Goal: Task Accomplishment & Management: Use online tool/utility

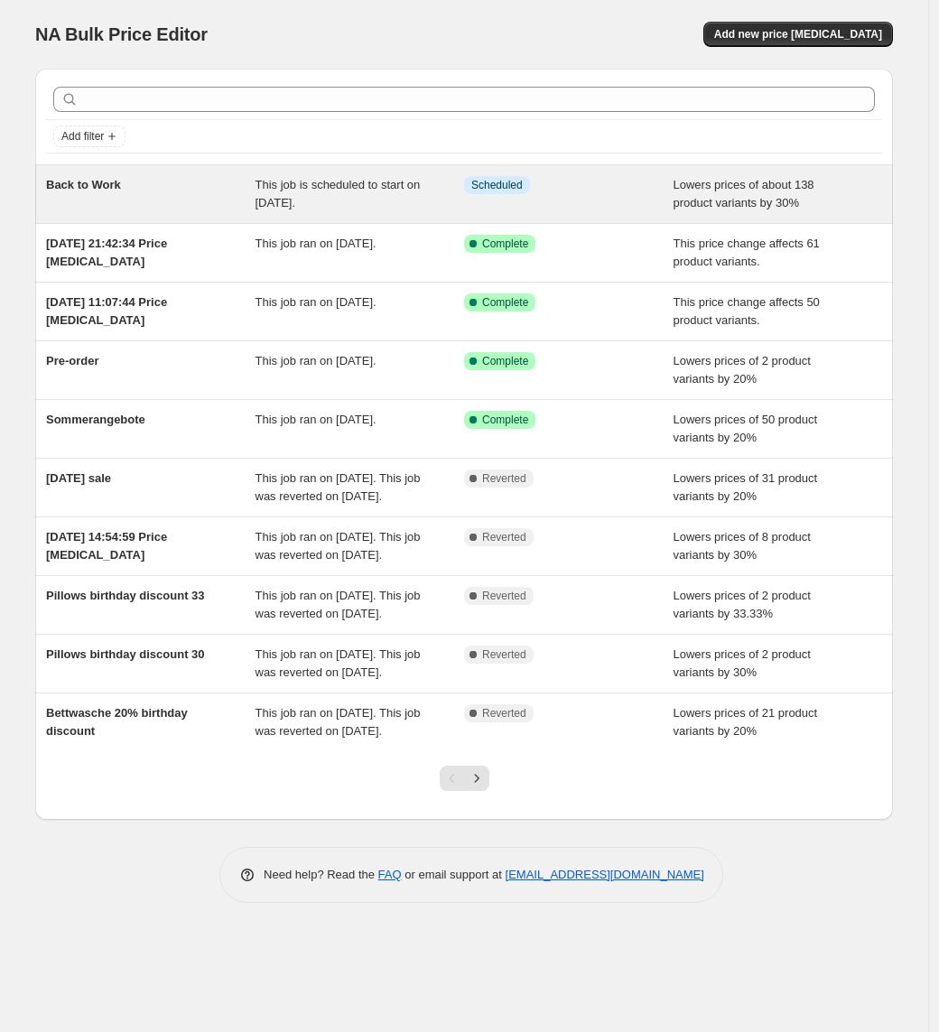
click at [209, 188] on div "Back to Work" at bounding box center [150, 194] width 209 height 36
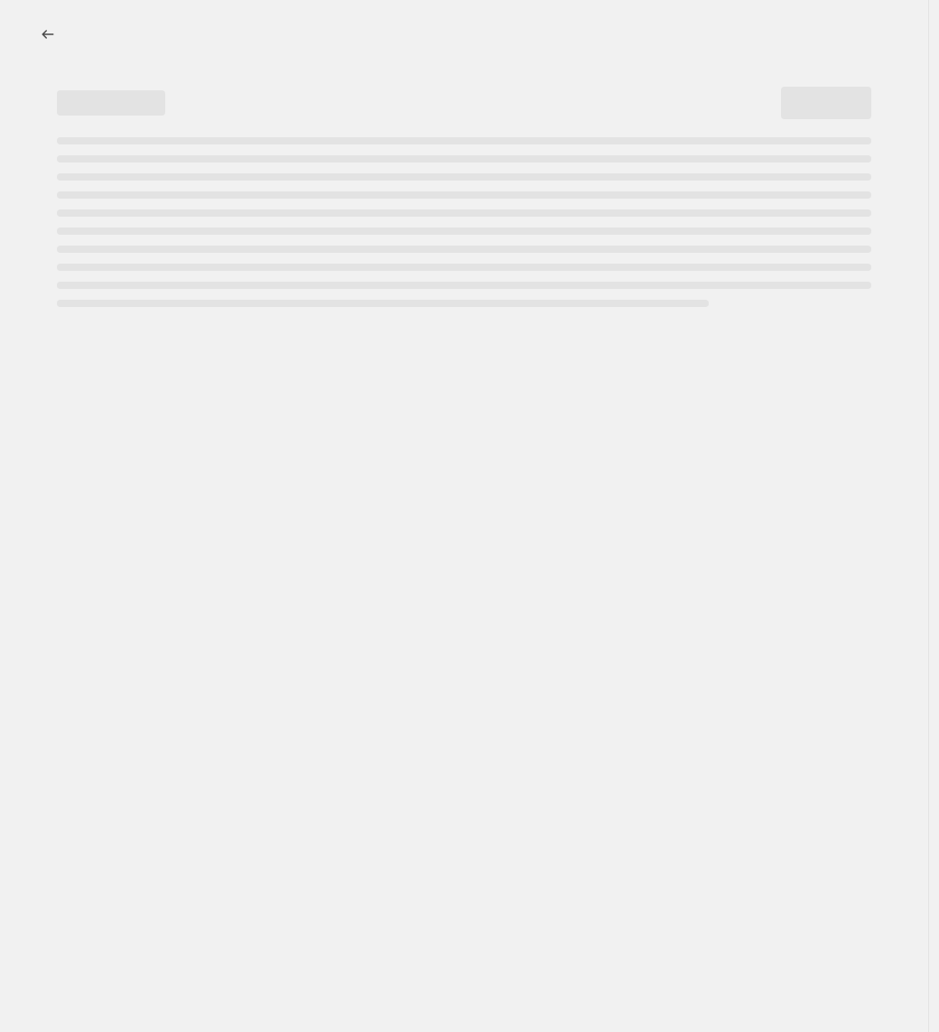
select select "percentage"
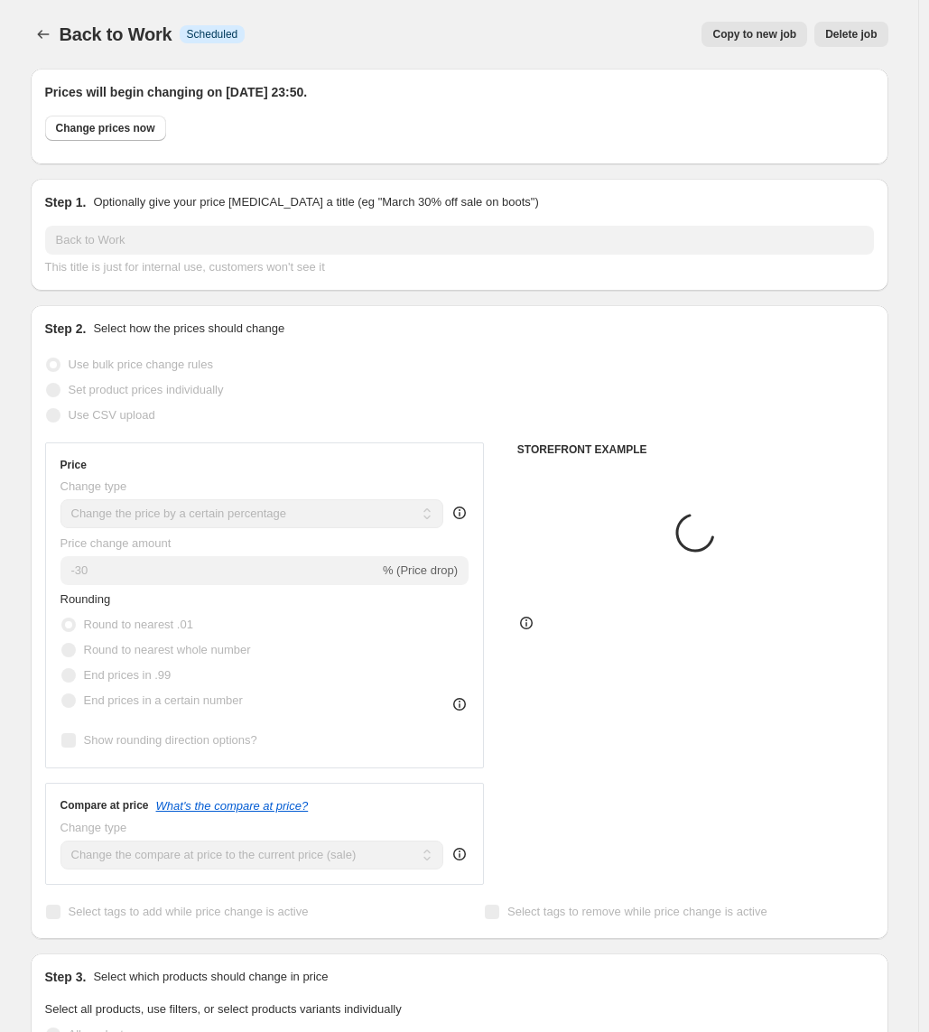
select select "collection"
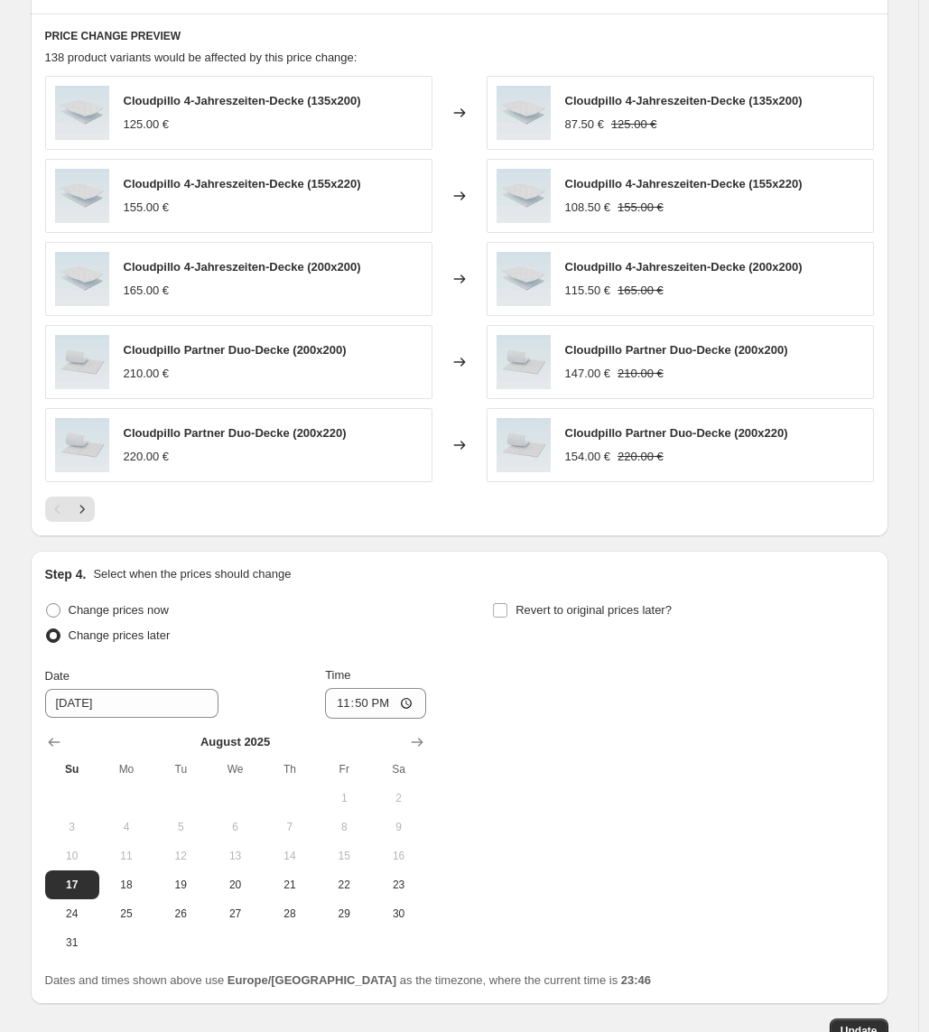
scroll to position [1423, 0]
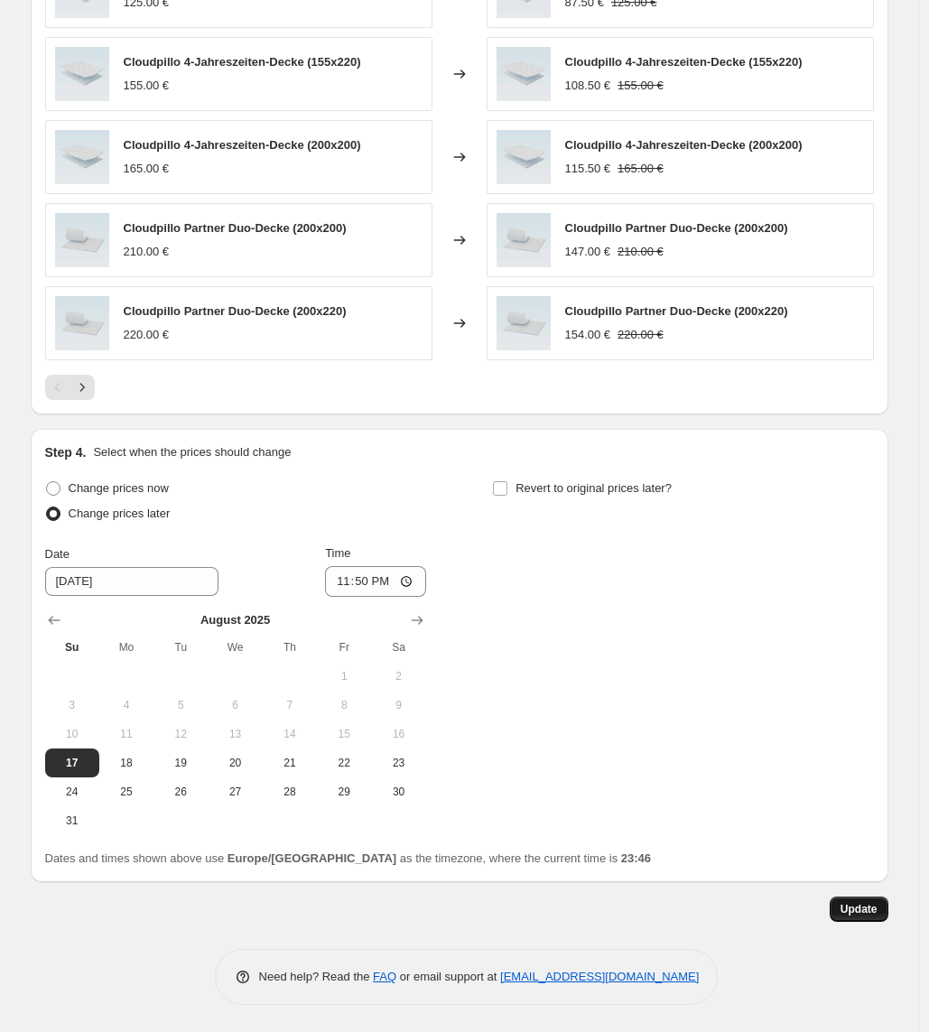
click at [877, 918] on button "Update" at bounding box center [859, 908] width 59 height 25
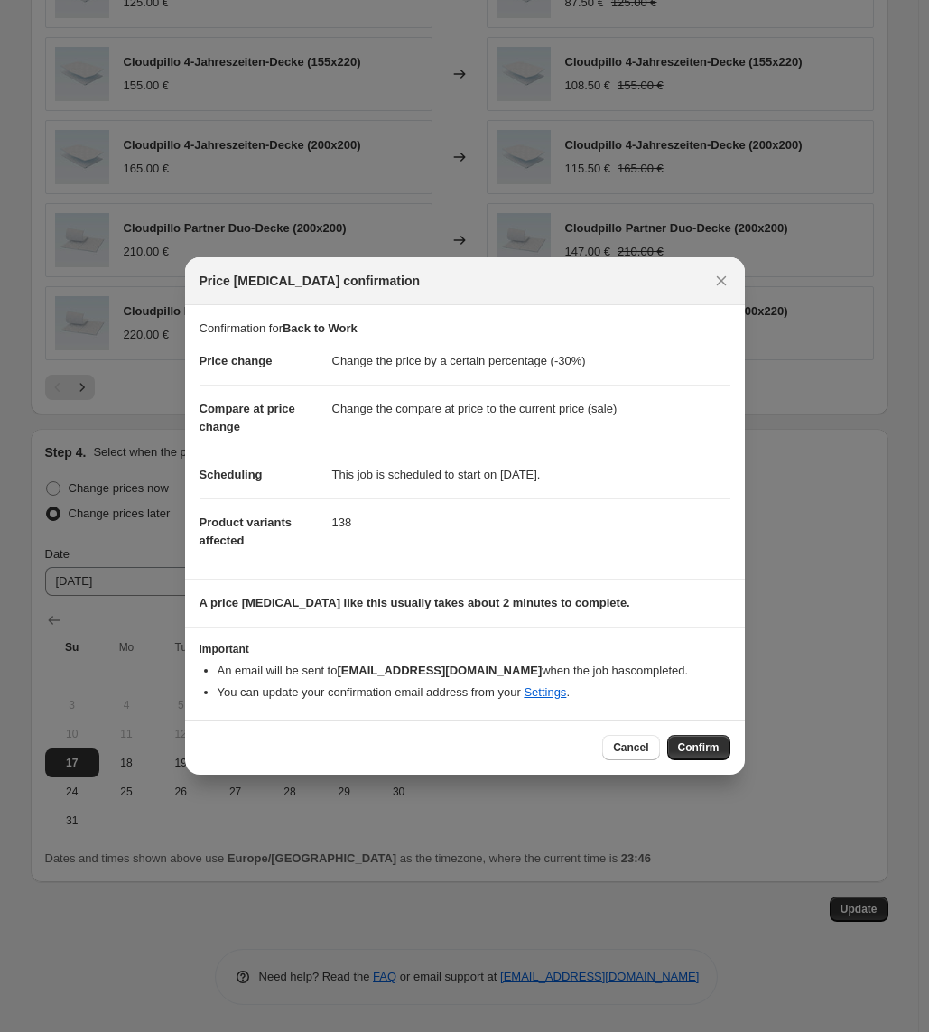
click at [722, 760] on div "Cancel Confirm" at bounding box center [465, 746] width 560 height 55
click at [715, 746] on span "Confirm" at bounding box center [699, 747] width 42 height 14
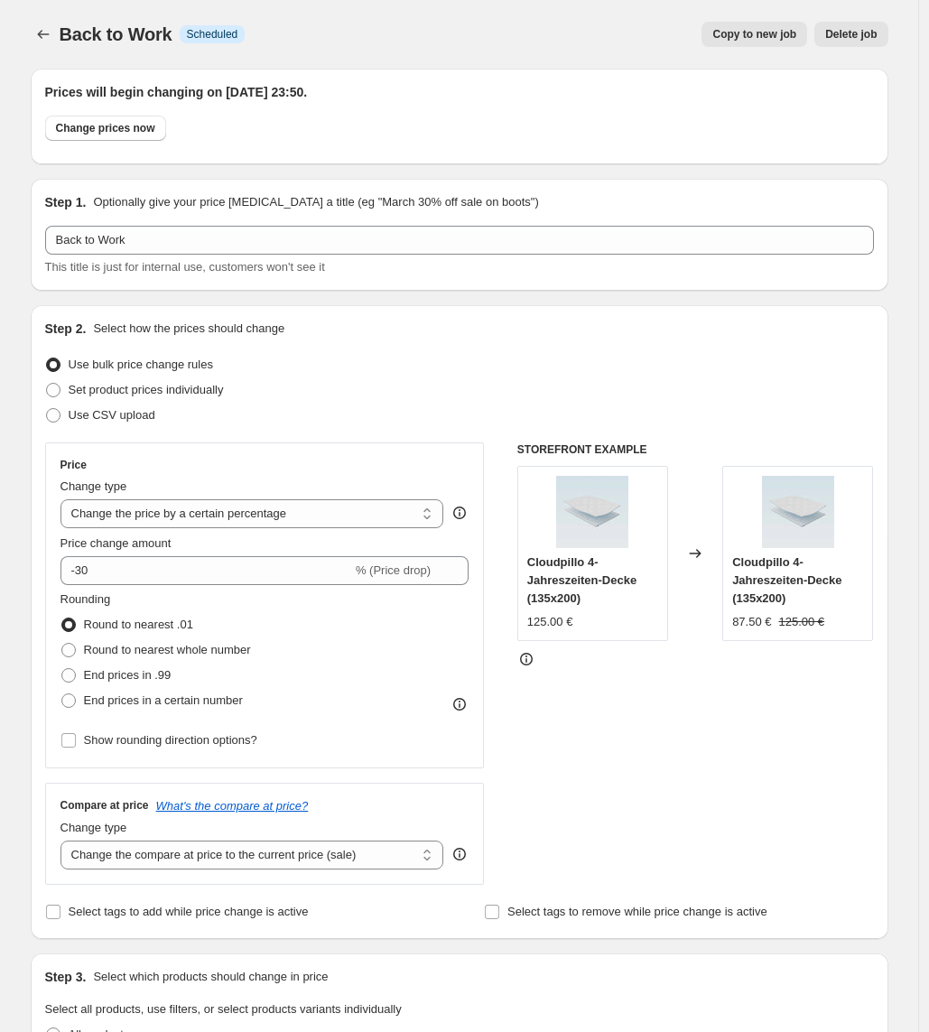
scroll to position [1423, 0]
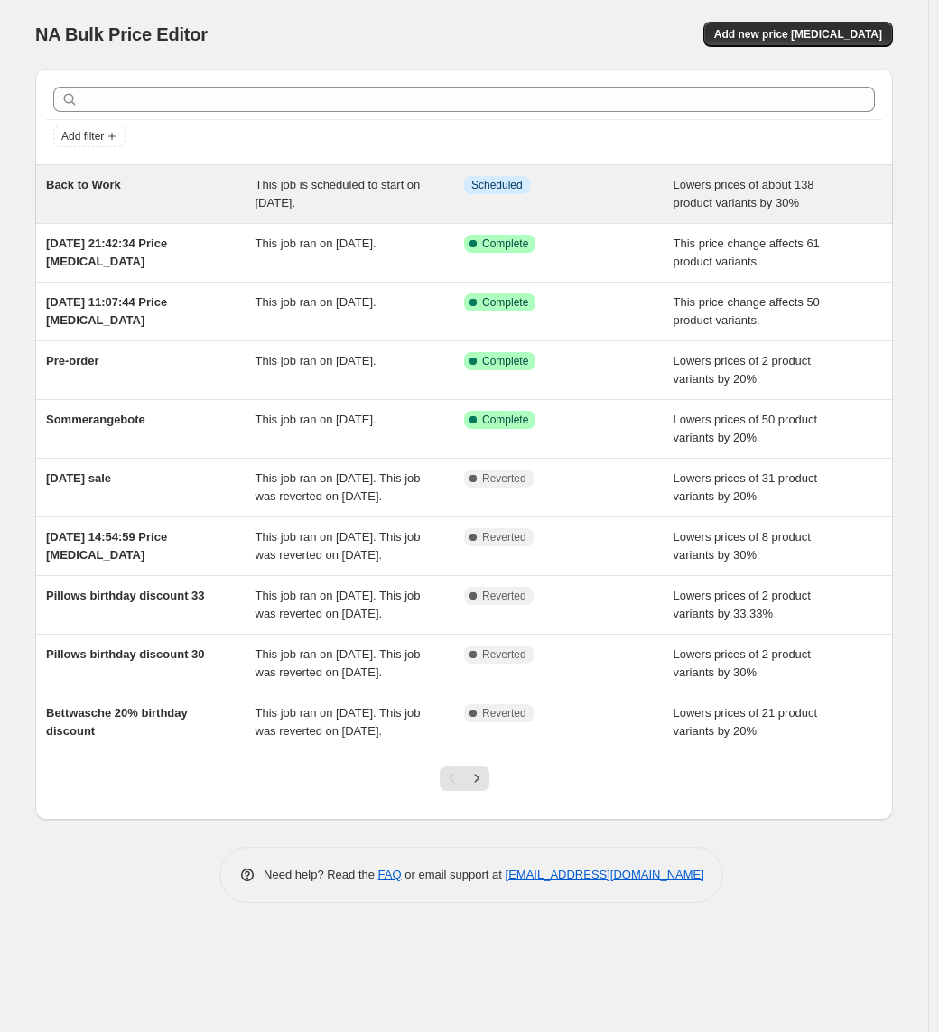
click at [632, 195] on div "Info Scheduled" at bounding box center [568, 194] width 209 height 36
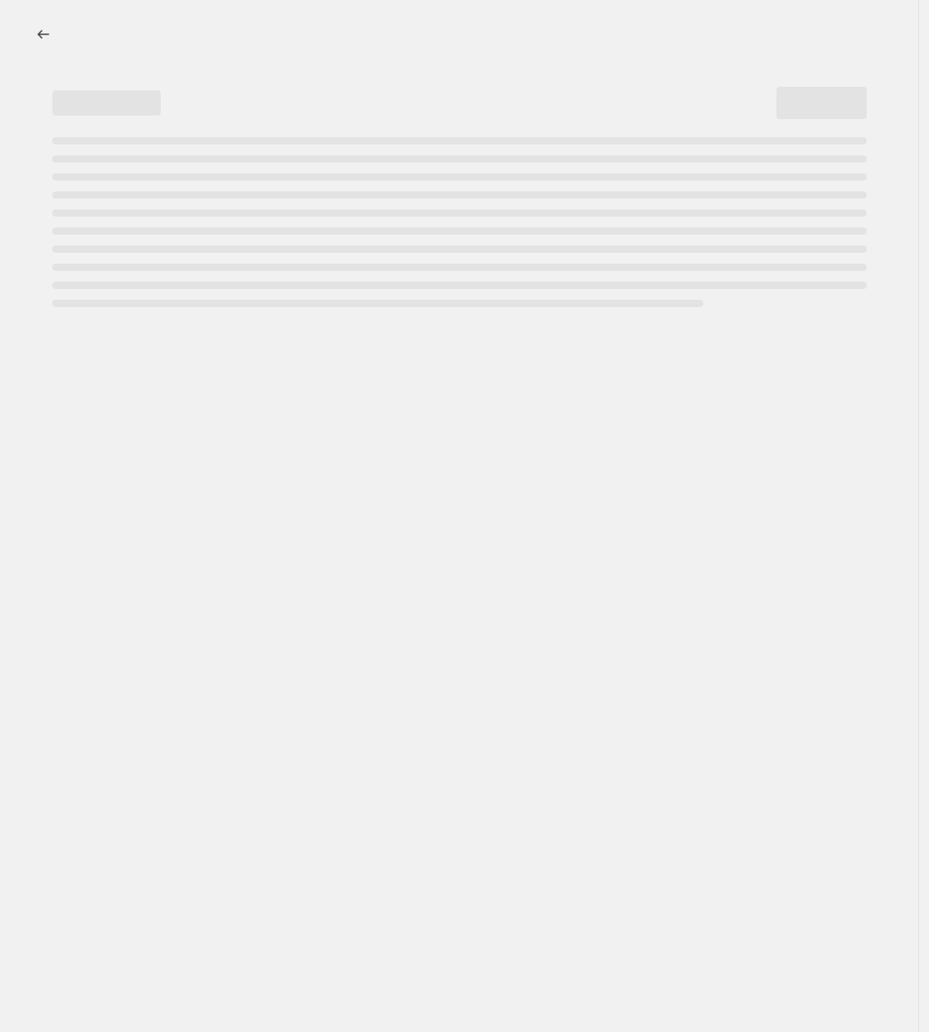
select select "percentage"
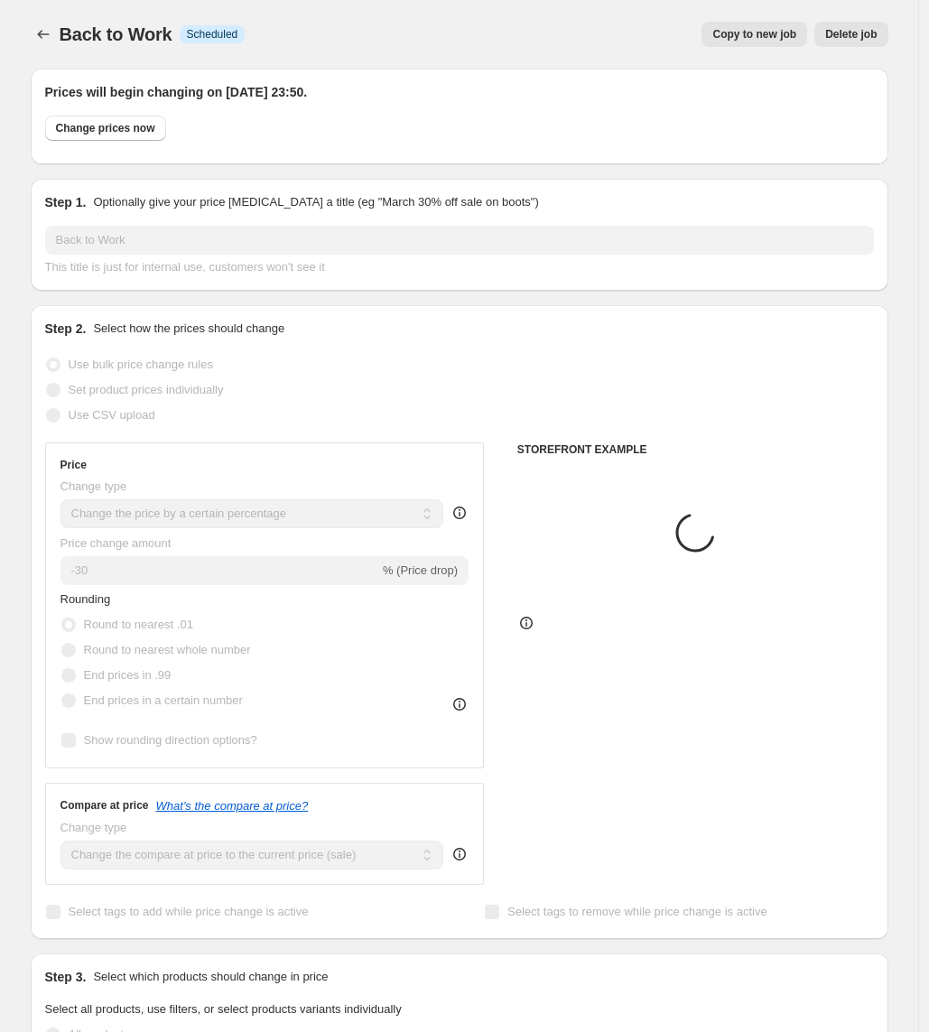
select select "collection"
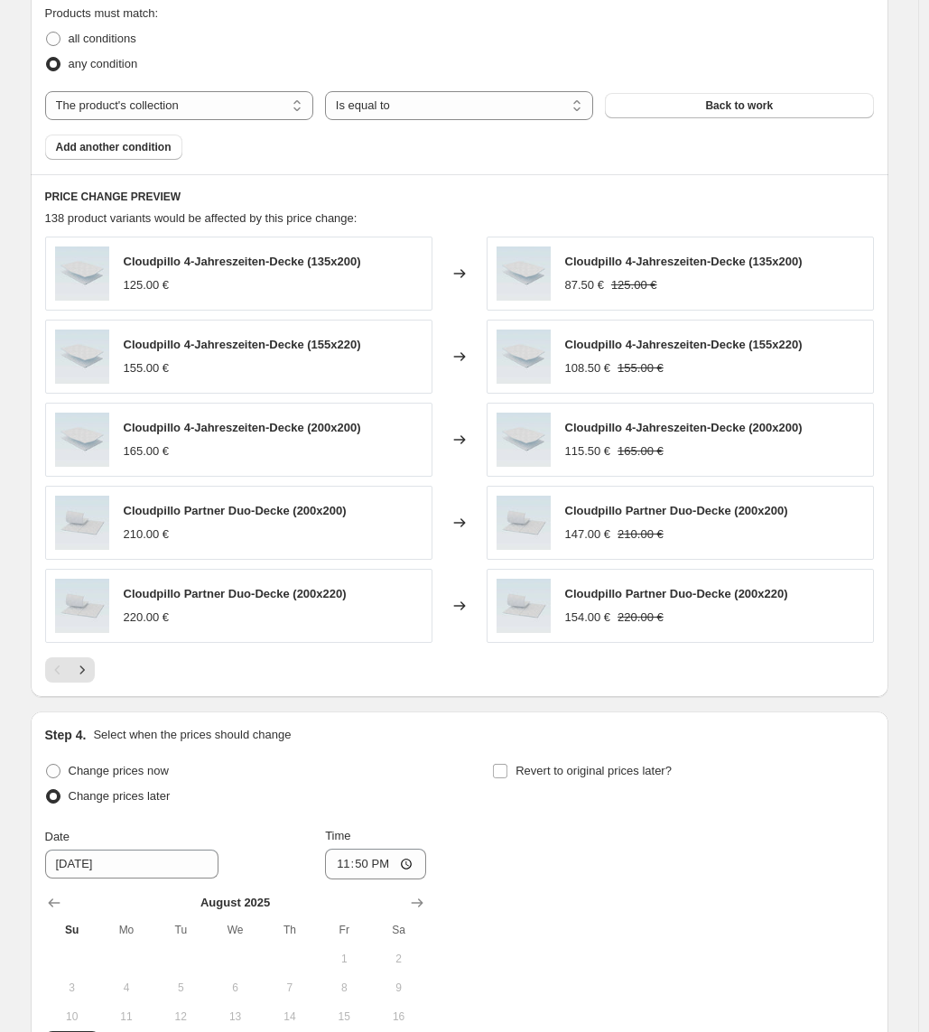
scroll to position [1423, 0]
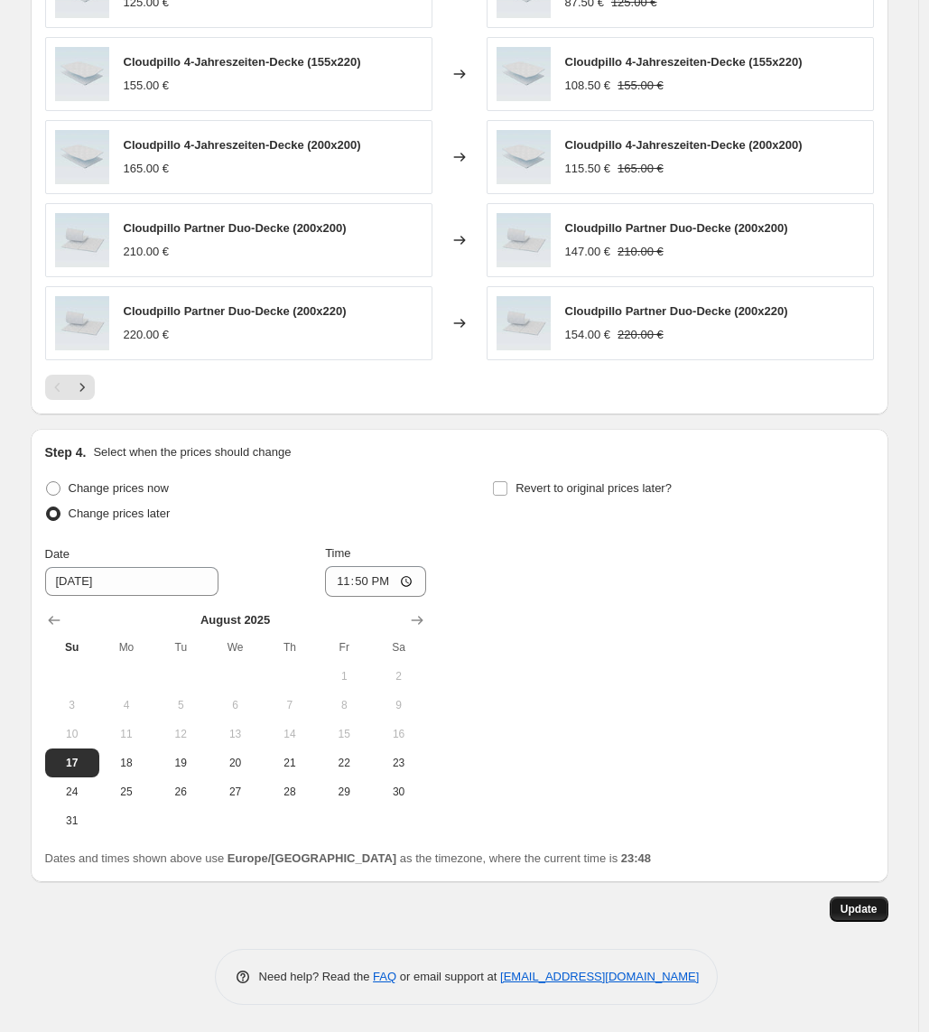
click at [877, 913] on span "Update" at bounding box center [858, 909] width 37 height 14
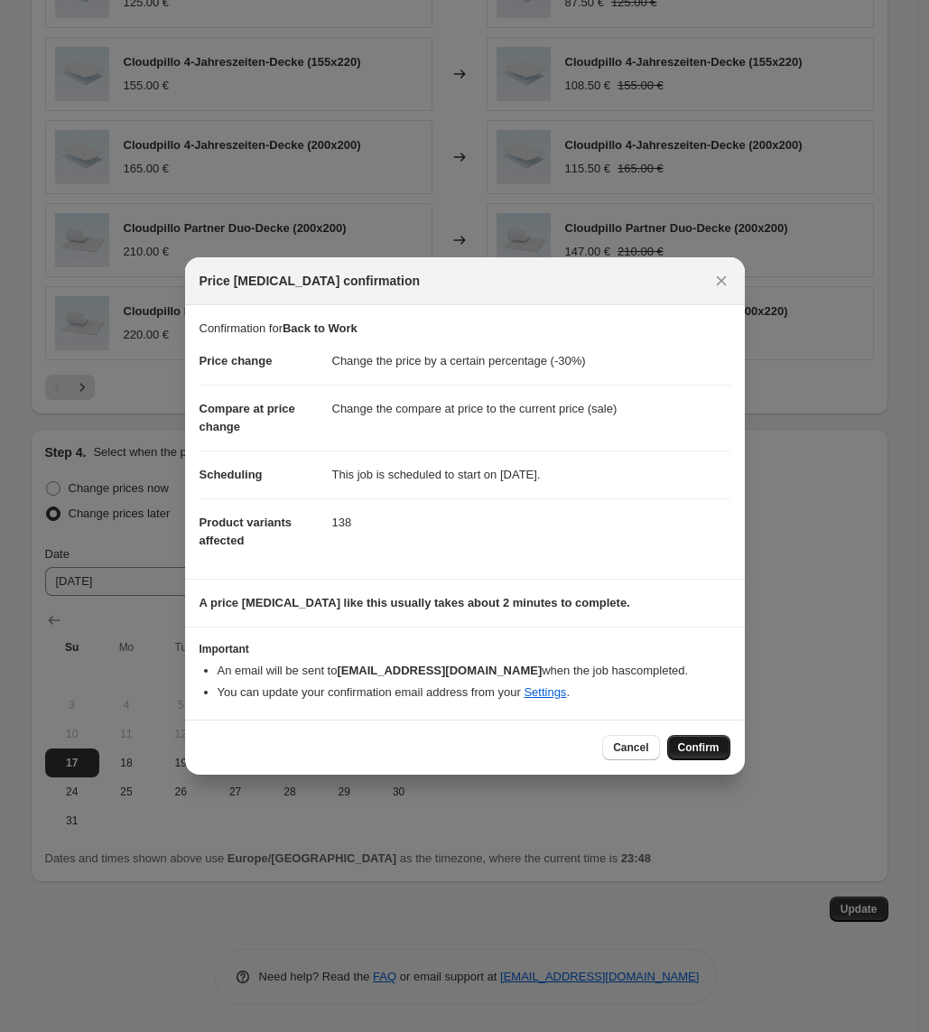
click at [688, 744] on span "Confirm" at bounding box center [699, 747] width 42 height 14
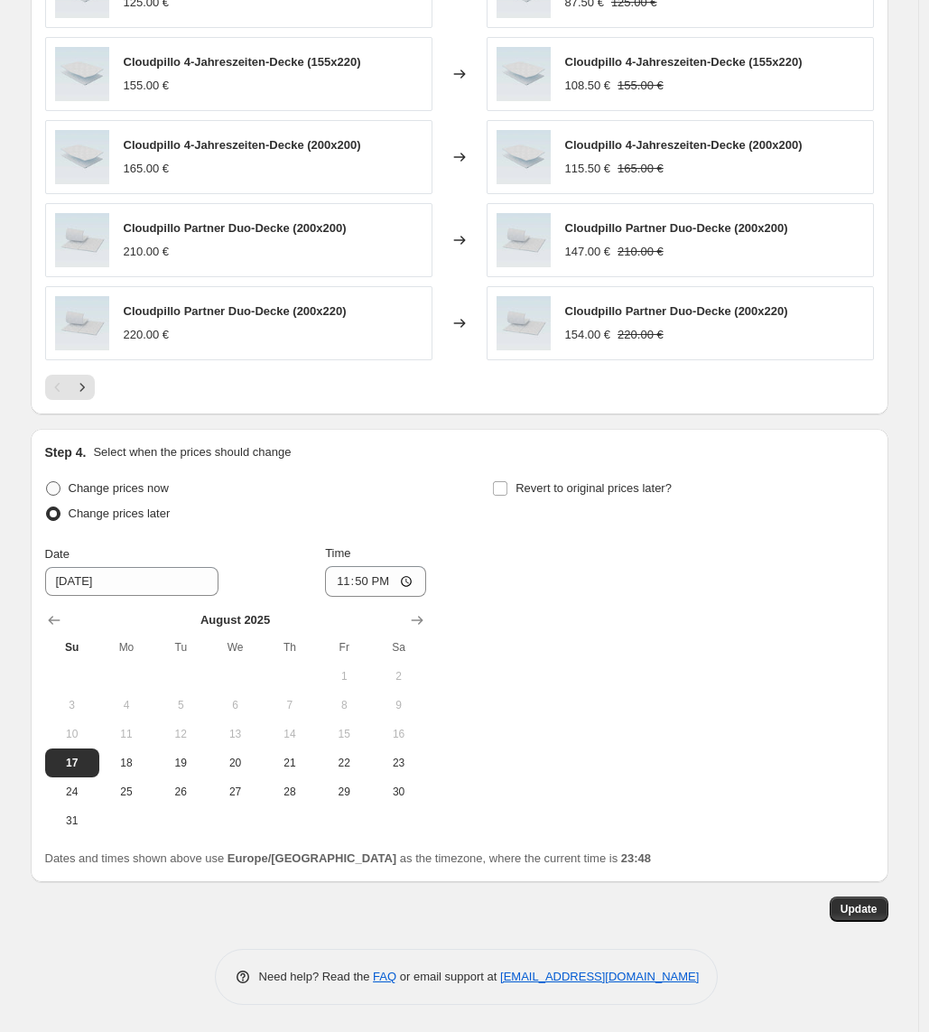
click at [167, 496] on span "Change prices now" at bounding box center [119, 488] width 100 height 18
click at [47, 482] on input "Change prices now" at bounding box center [46, 481] width 1 height 1
radio input "true"
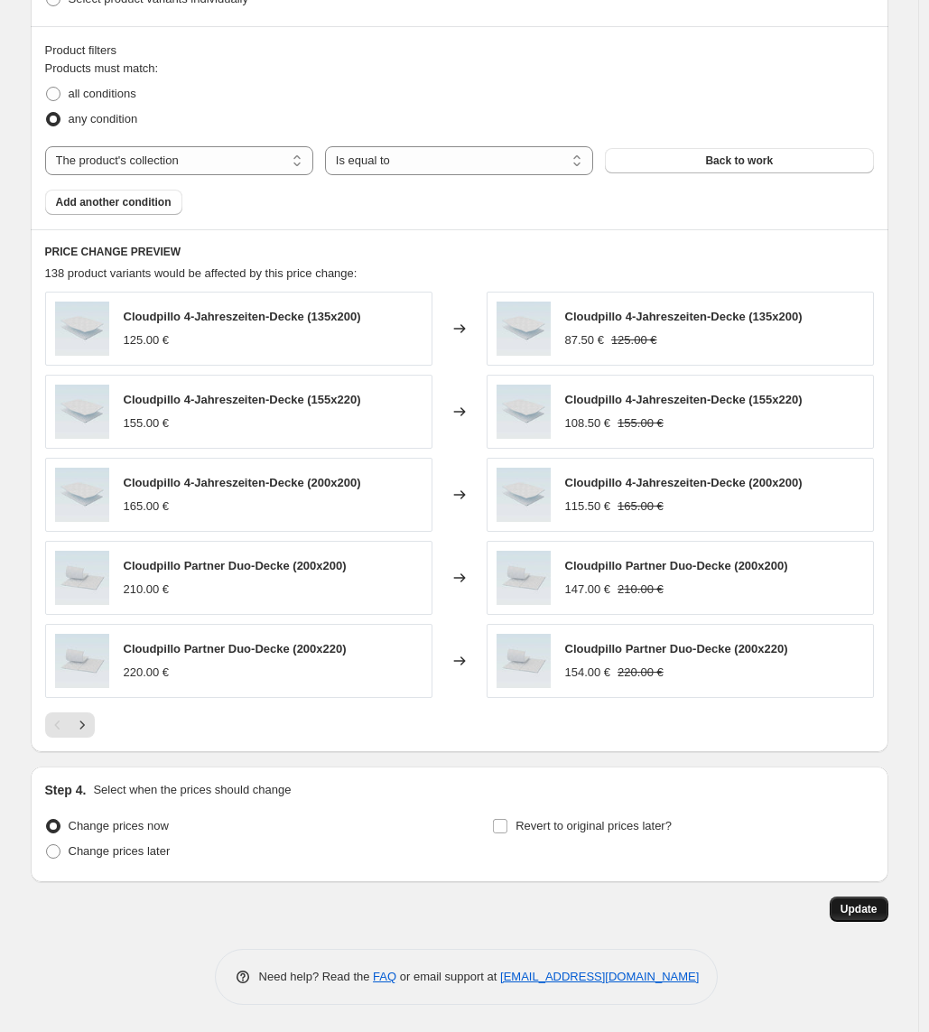
click at [876, 904] on span "Update" at bounding box center [858, 909] width 37 height 14
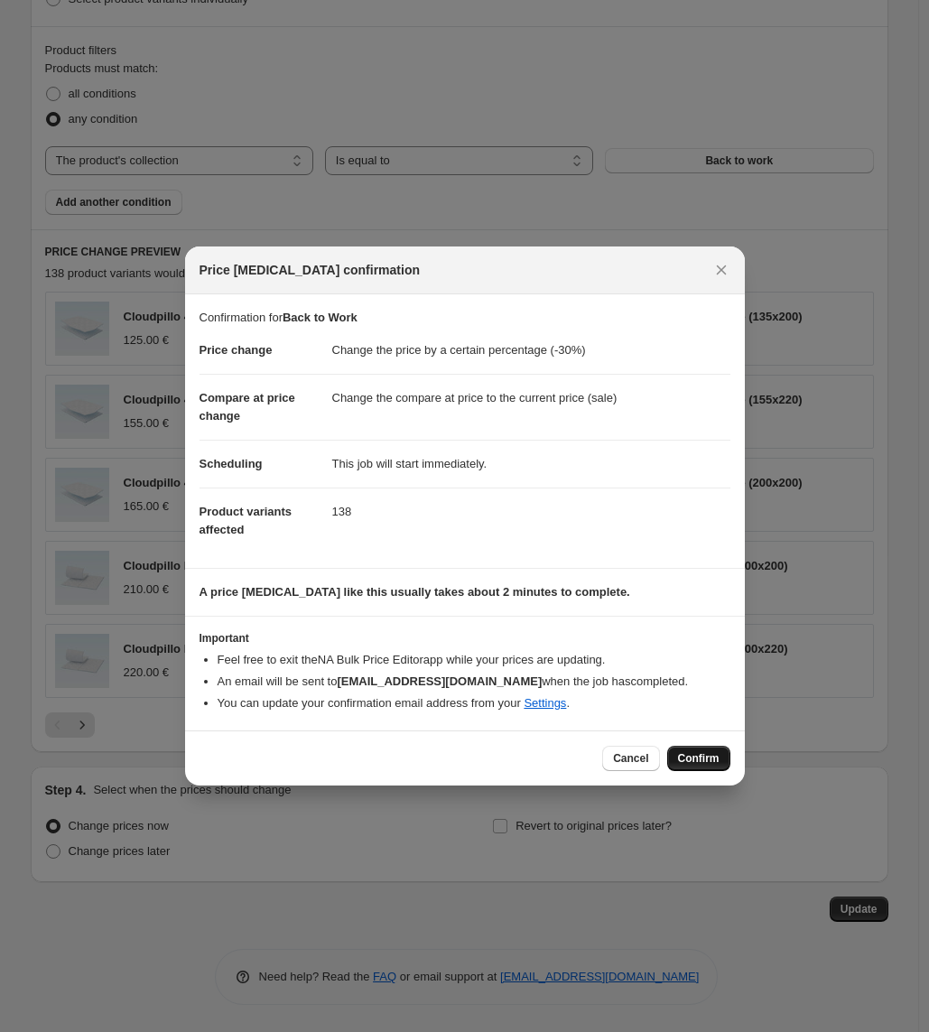
click at [702, 754] on span "Confirm" at bounding box center [699, 758] width 42 height 14
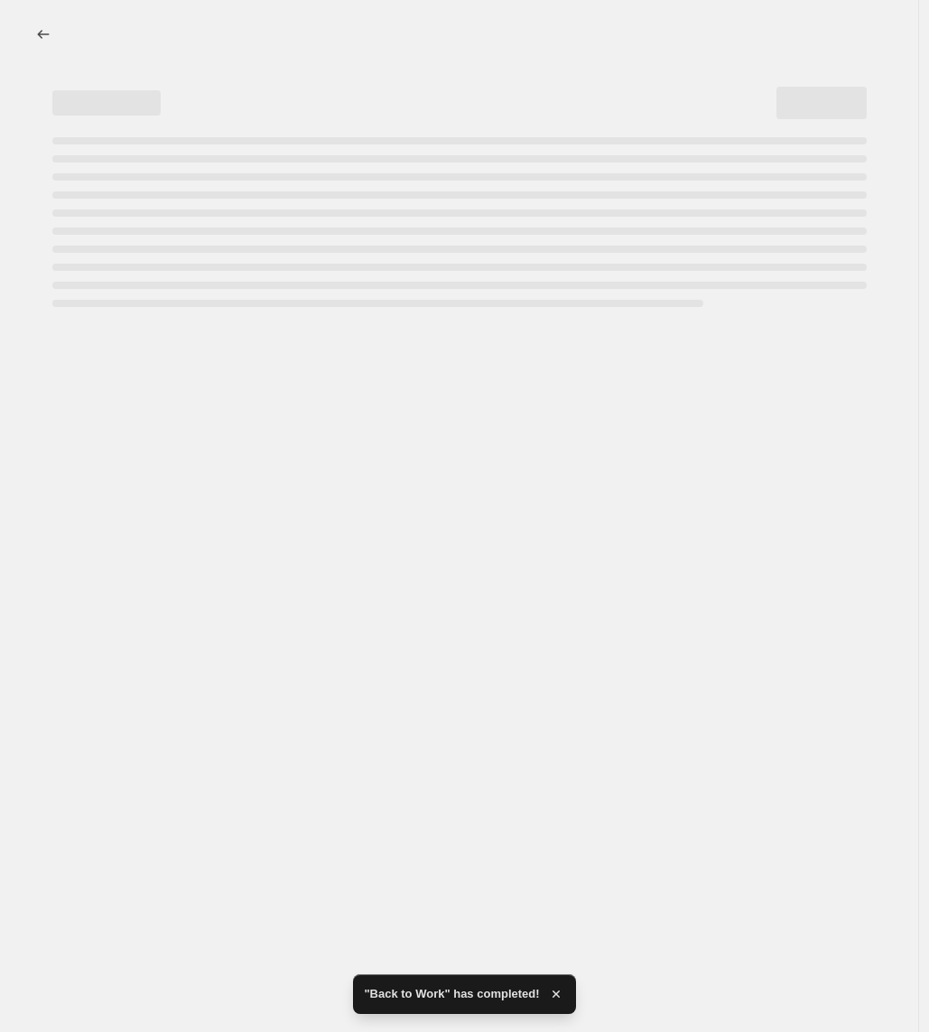
select select "percentage"
select select "collection"
